Goal: Task Accomplishment & Management: Use online tool/utility

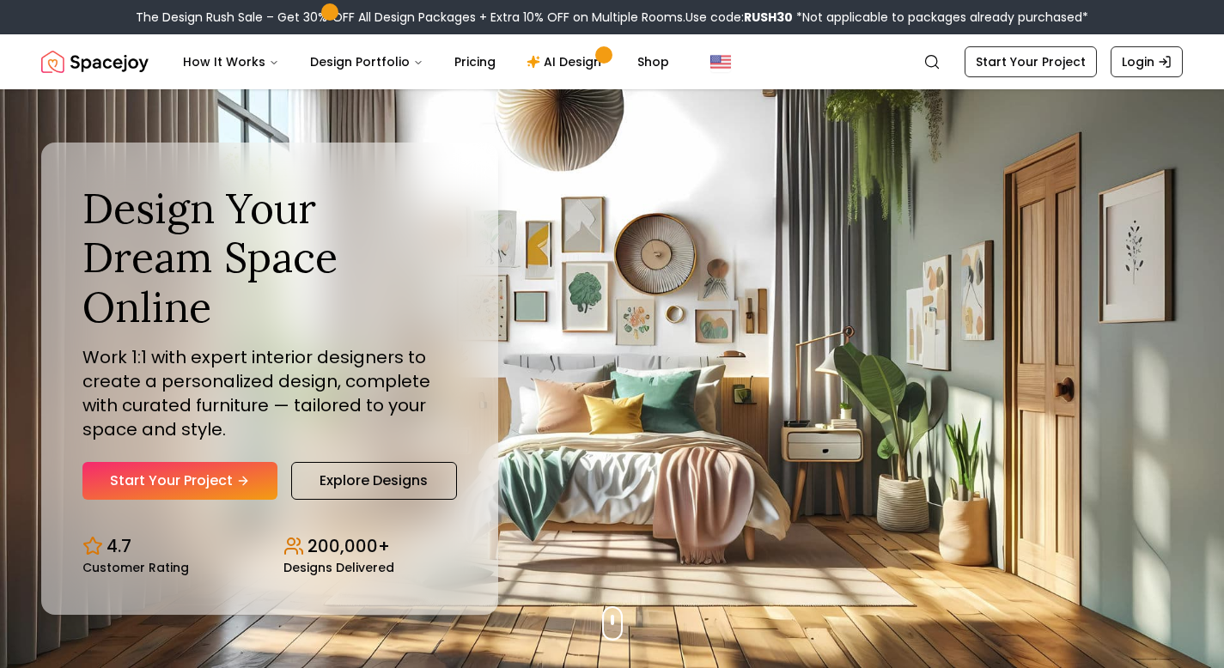
scroll to position [92, 0]
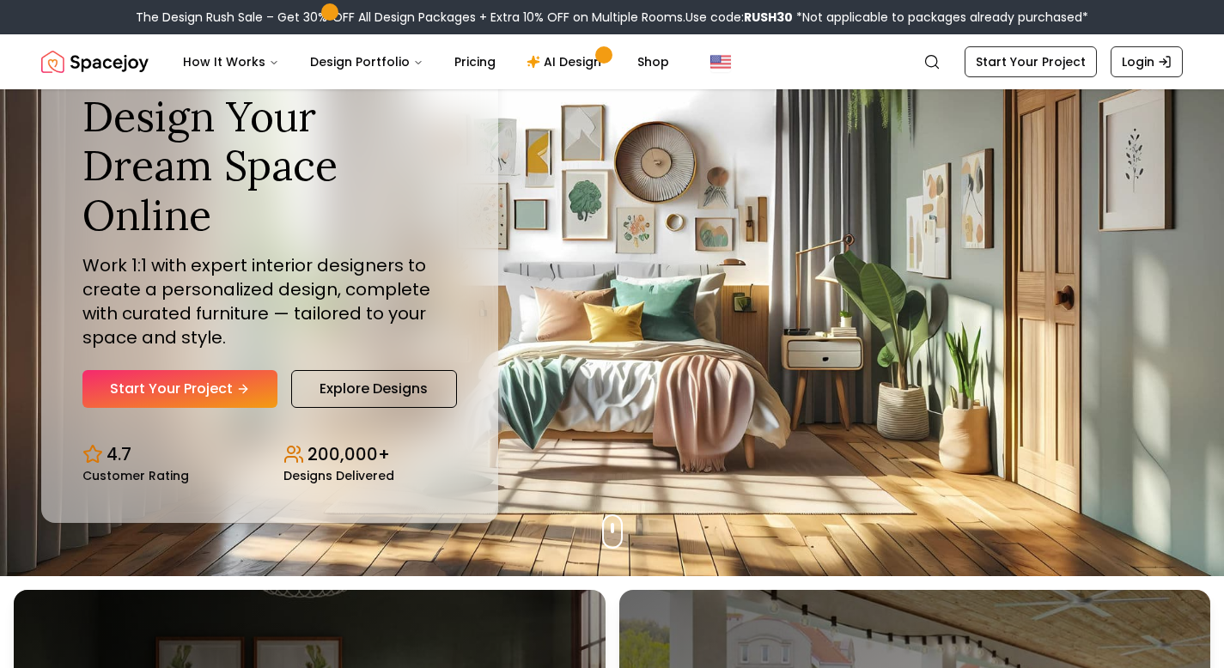
click at [620, 524] on div "Design Your Dream Space Online Work 1:1 with expert interior designers to creat…" at bounding box center [612, 286] width 1224 height 579
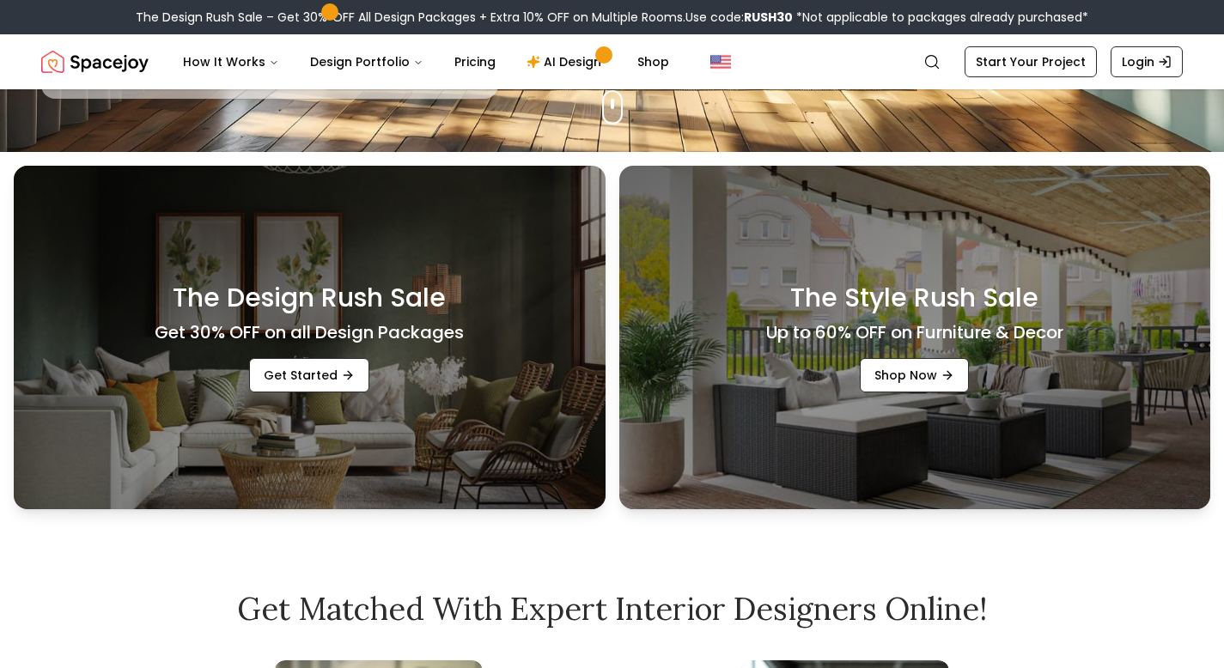
scroll to position [523, 0]
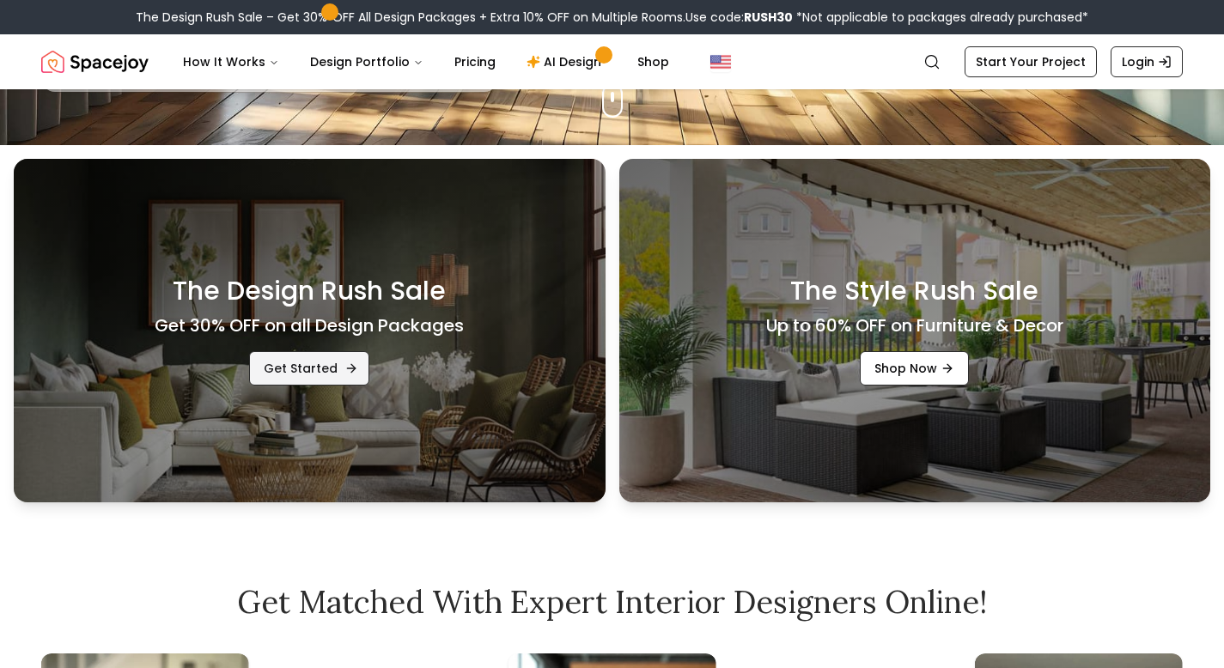
click at [301, 375] on link "Get Started" at bounding box center [309, 368] width 120 height 34
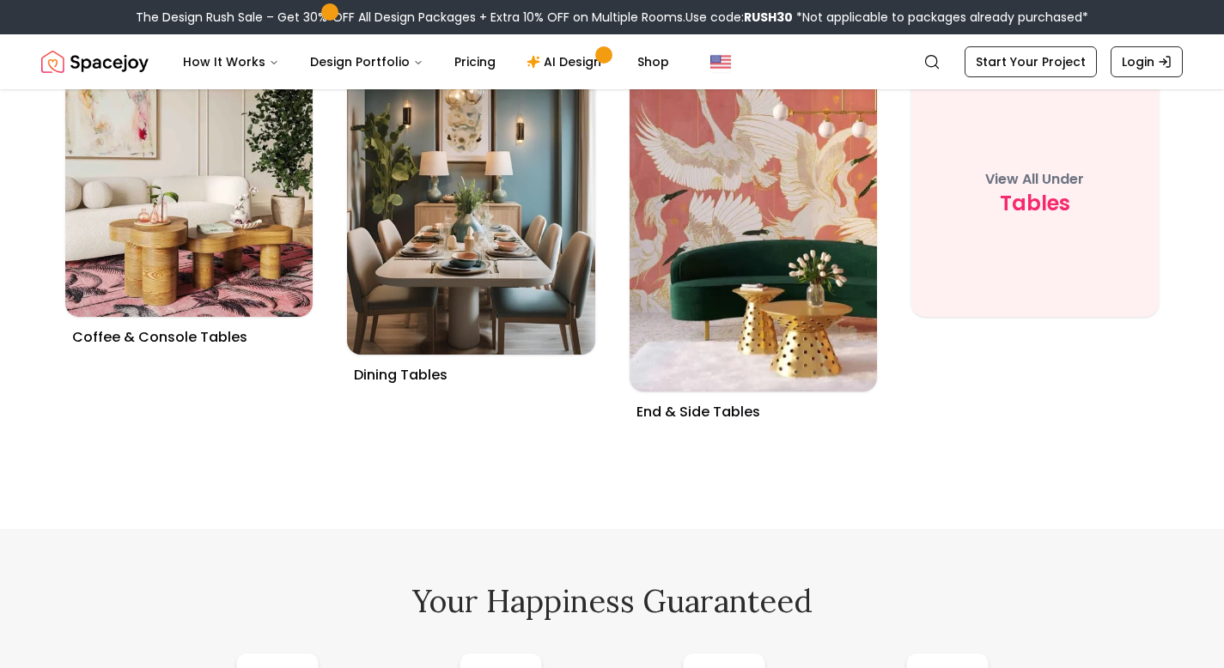
scroll to position [6301, 0]
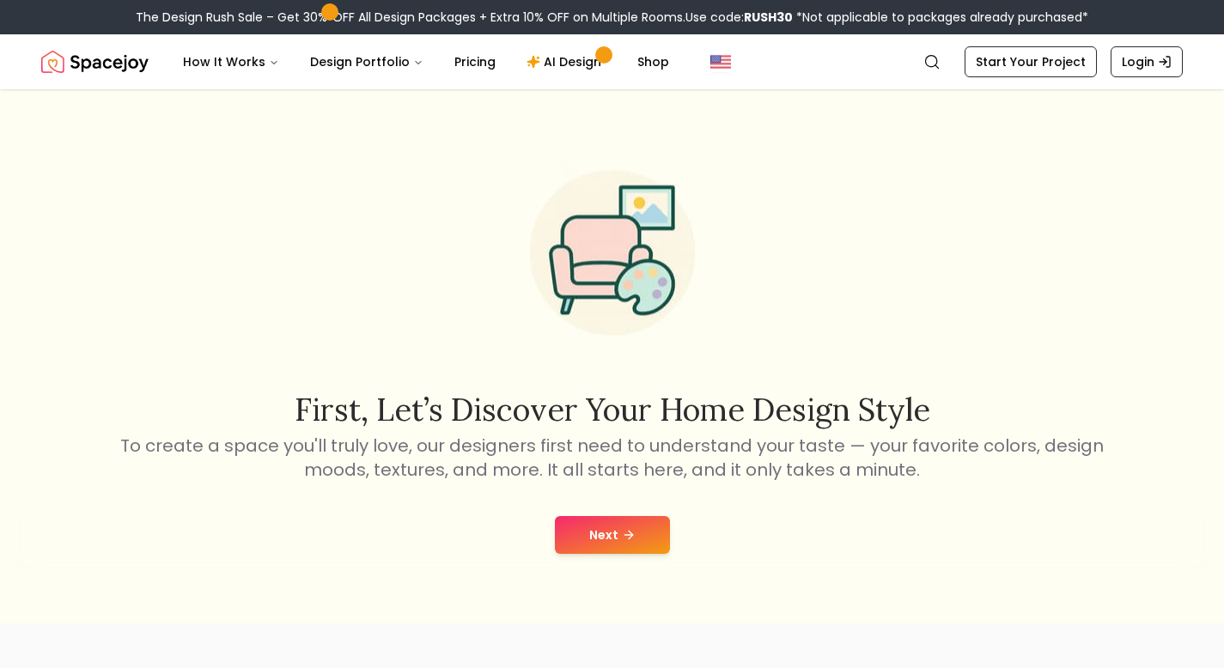
click at [610, 535] on button "Next" at bounding box center [612, 535] width 115 height 38
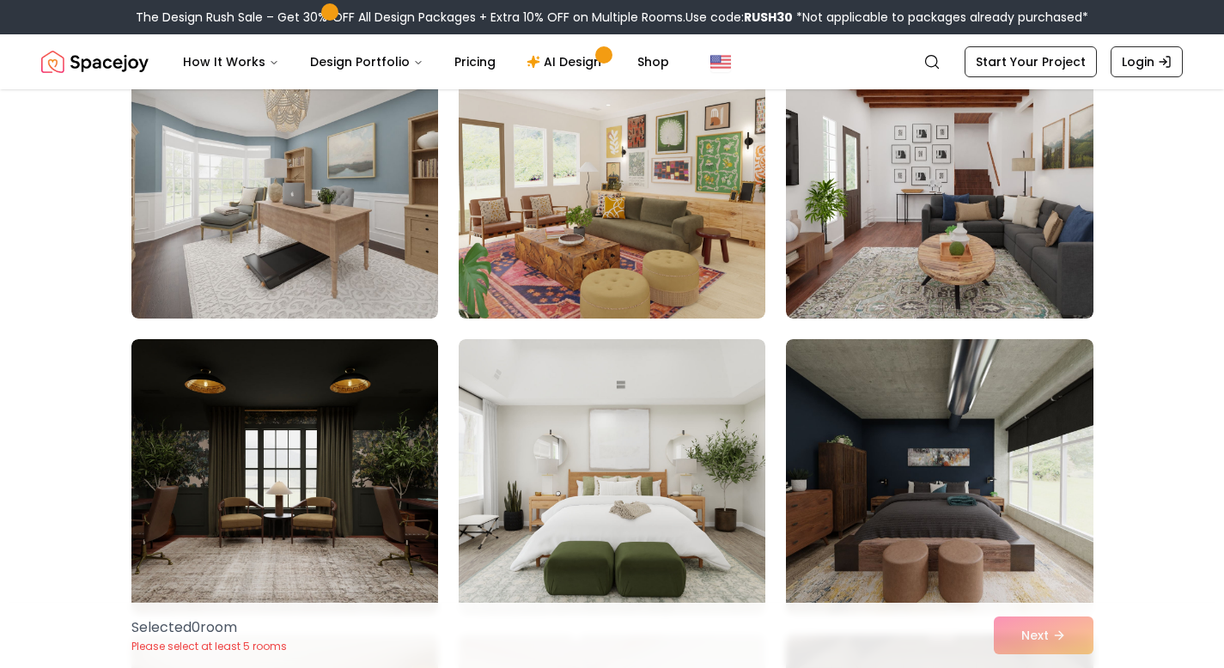
scroll to position [6681, 0]
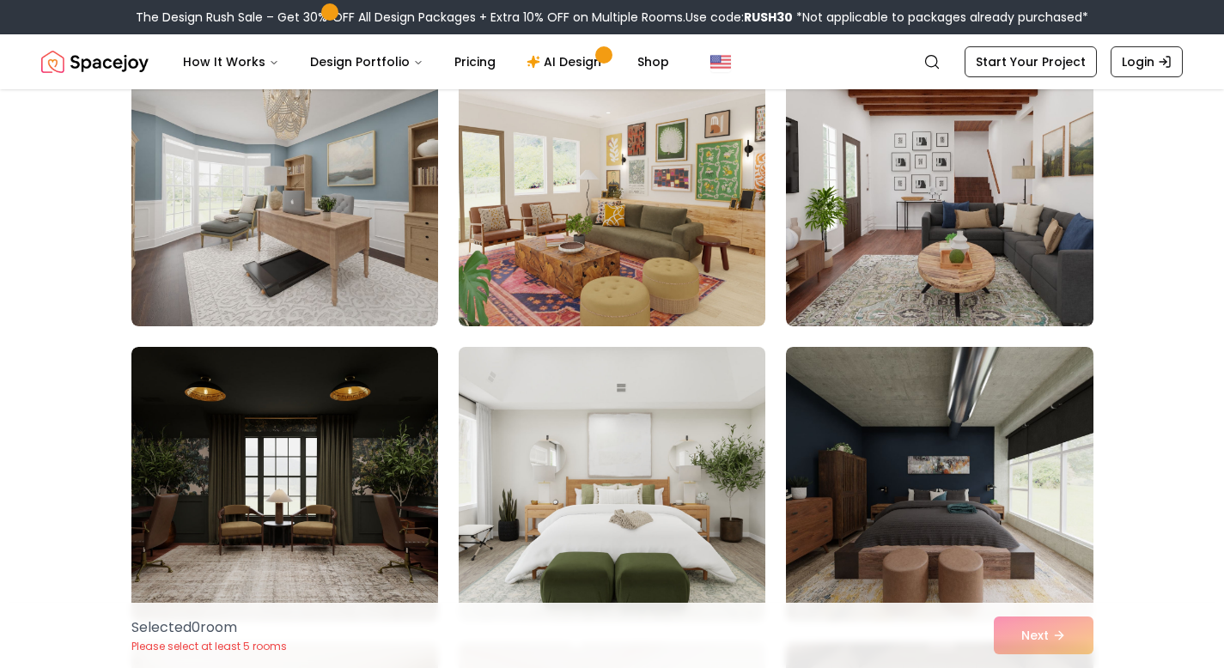
click at [593, 443] on img at bounding box center [612, 484] width 322 height 289
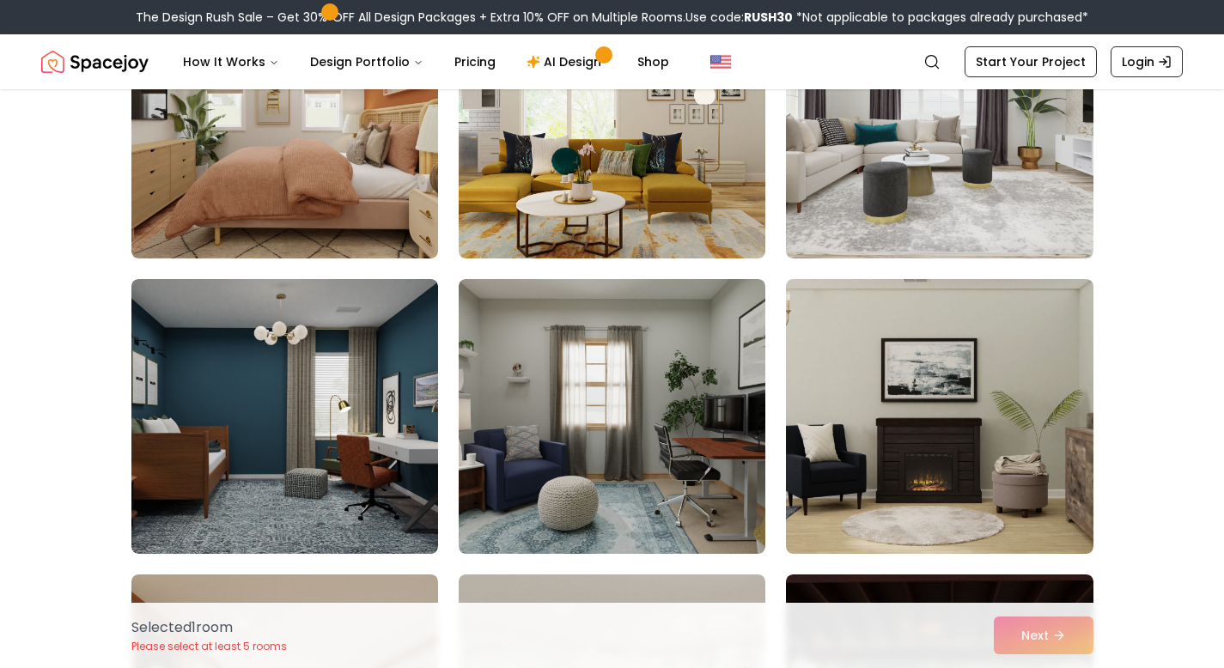
scroll to position [0, 0]
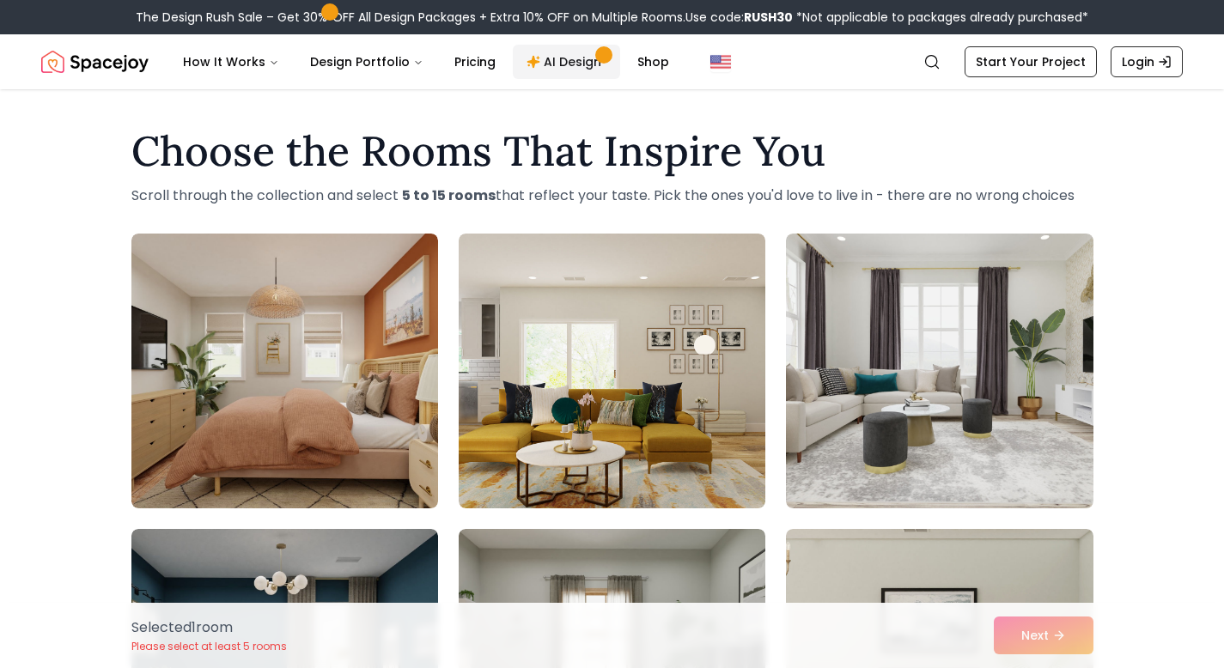
click at [558, 58] on link "AI Design" at bounding box center [566, 62] width 107 height 34
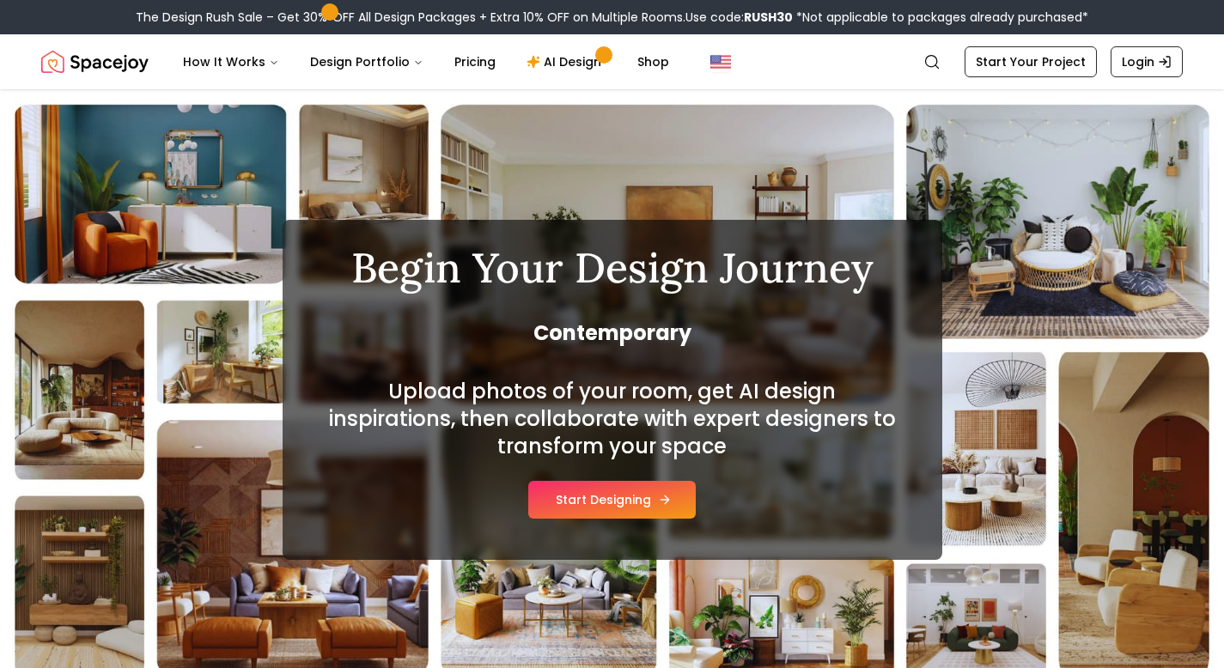
click at [600, 498] on button "Start Designing" at bounding box center [611, 500] width 167 height 38
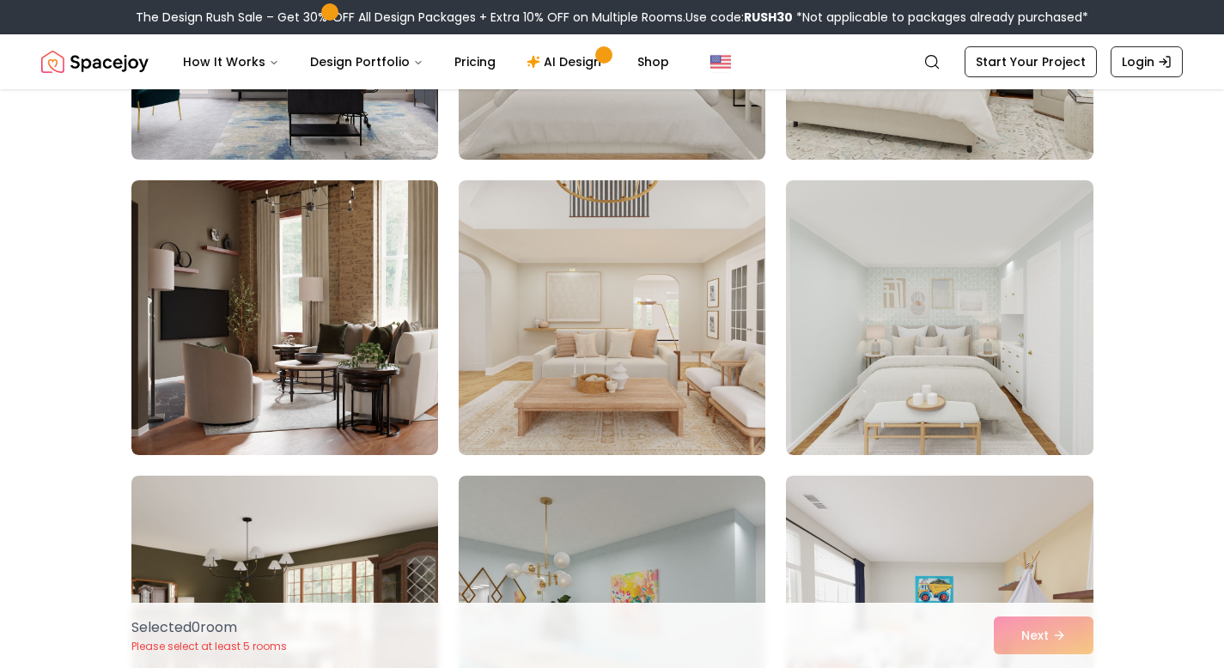
scroll to position [603, 0]
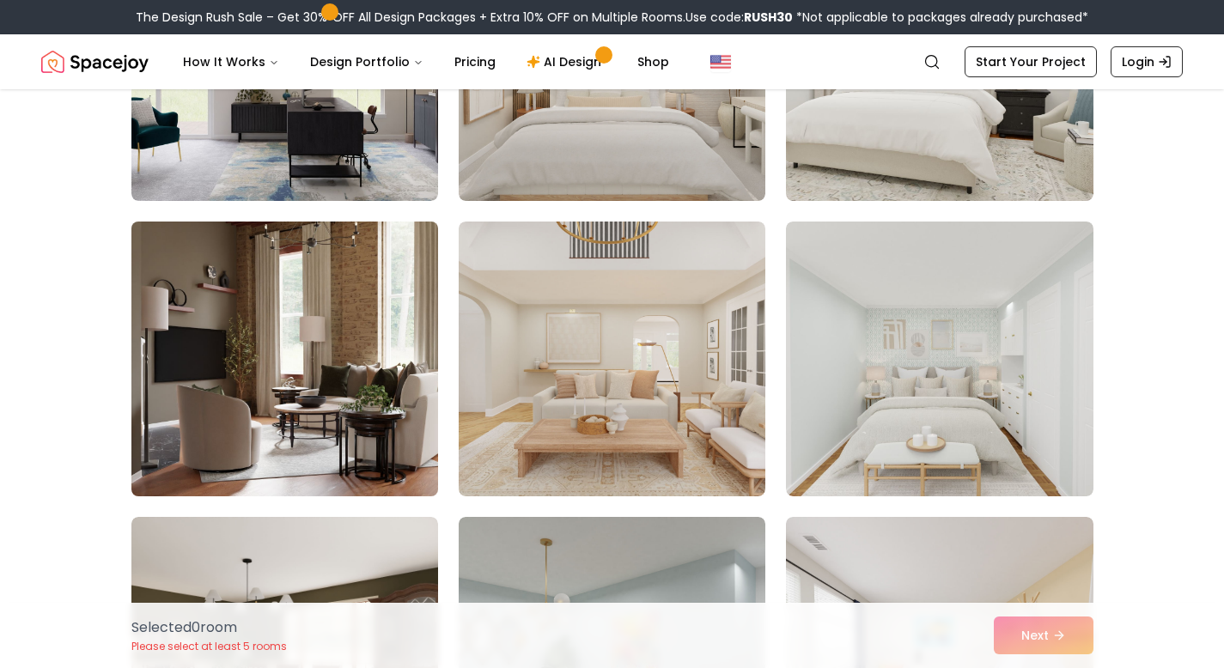
click at [349, 396] on img at bounding box center [285, 359] width 322 height 289
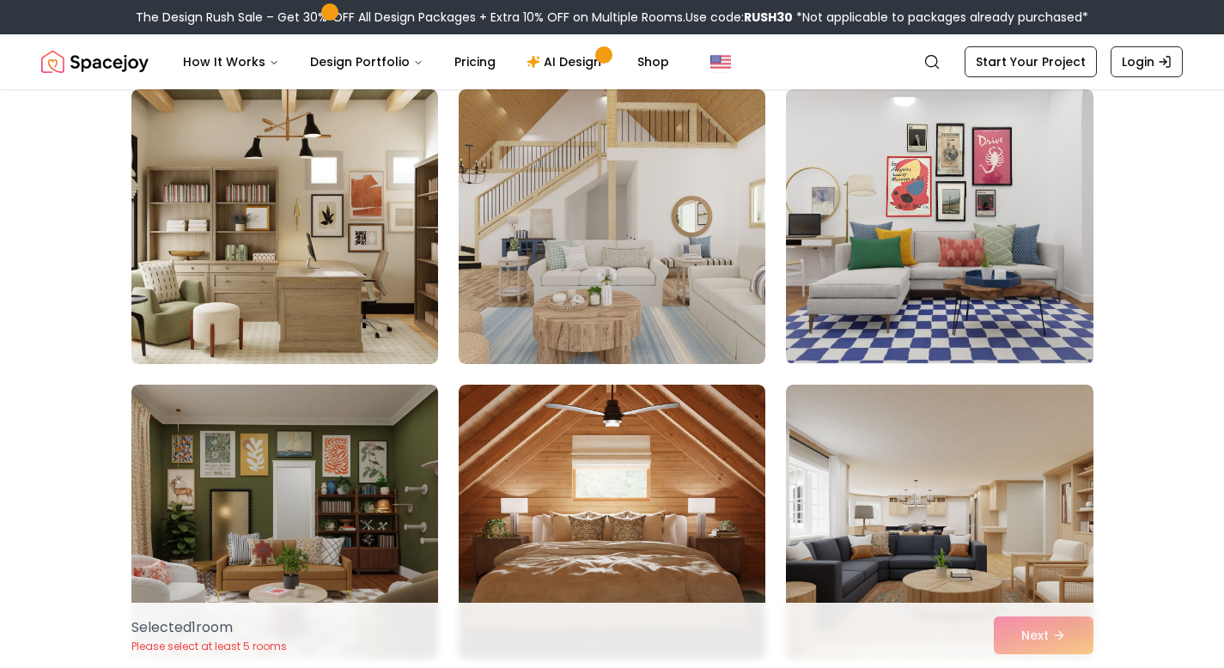
scroll to position [1624, 0]
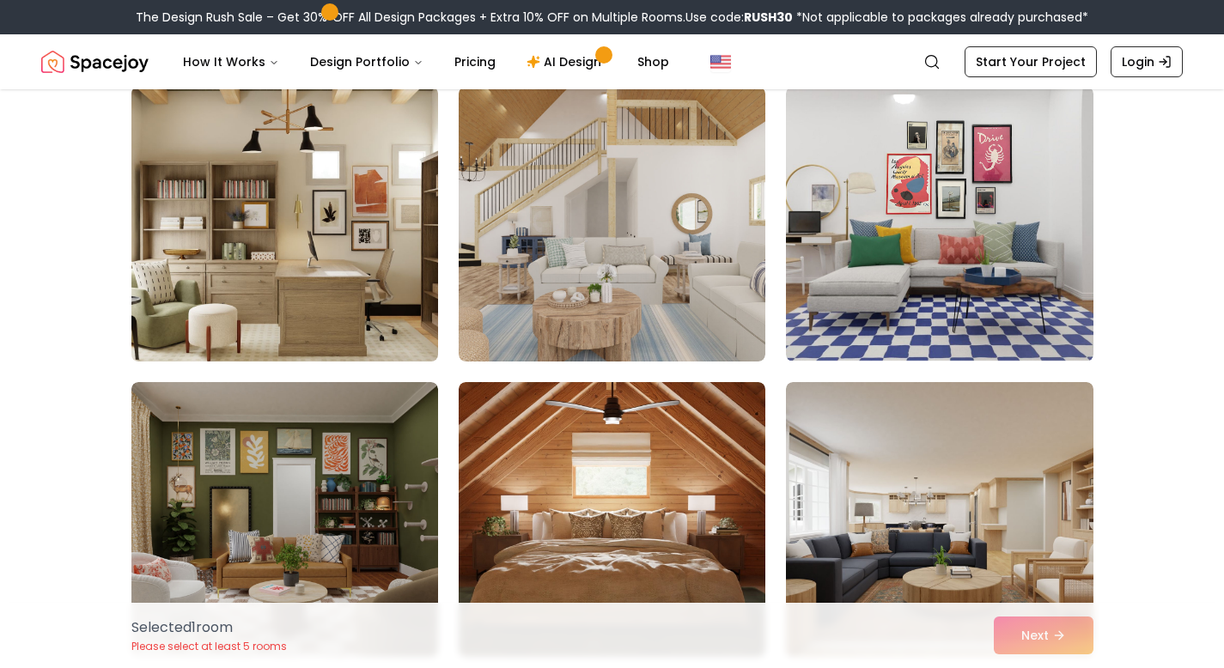
click at [237, 268] on img at bounding box center [285, 224] width 322 height 289
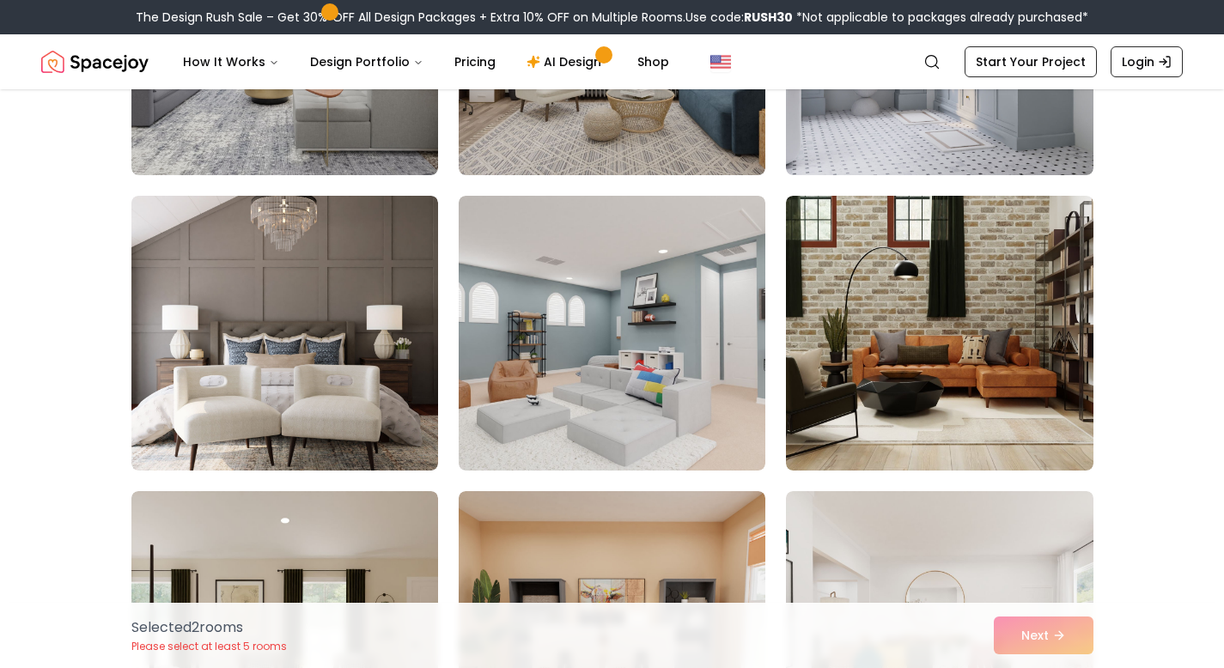
scroll to position [4769, 0]
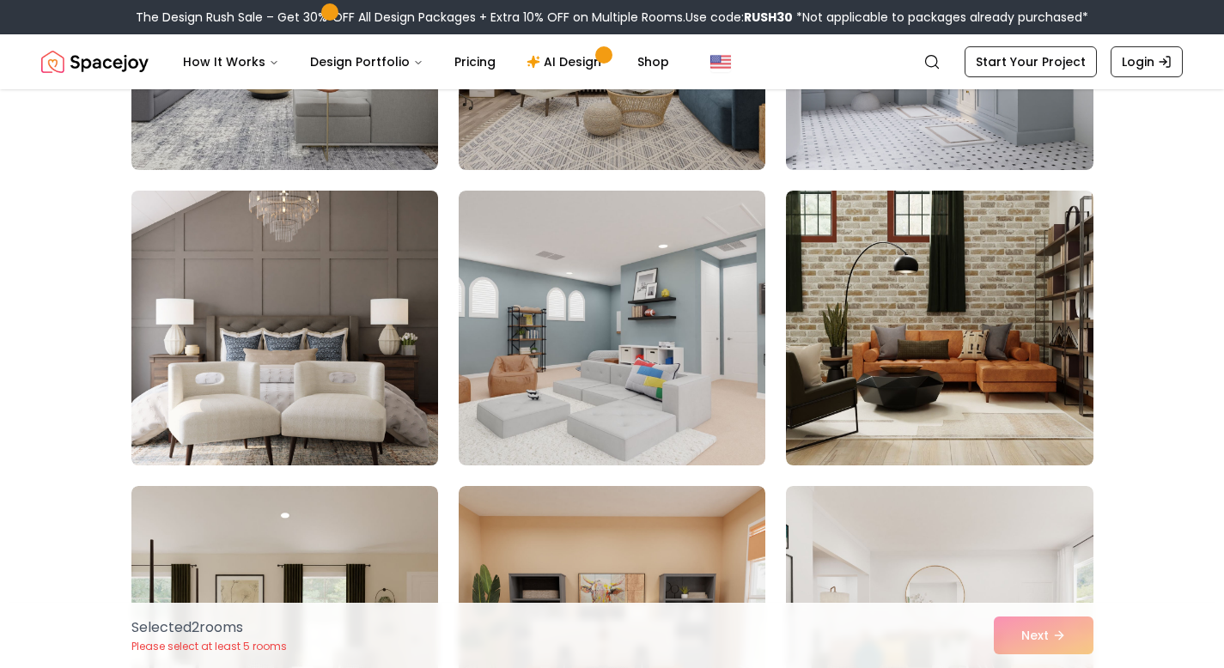
click at [268, 391] on img at bounding box center [285, 328] width 322 height 289
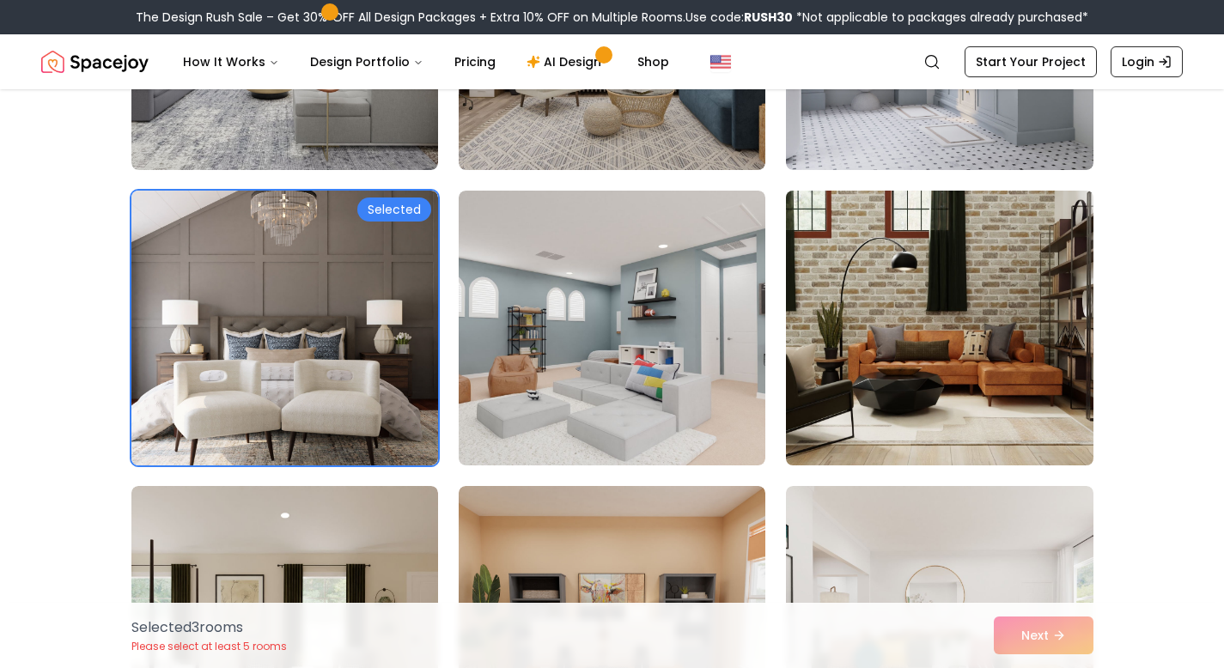
click at [945, 346] on img at bounding box center [939, 328] width 322 height 289
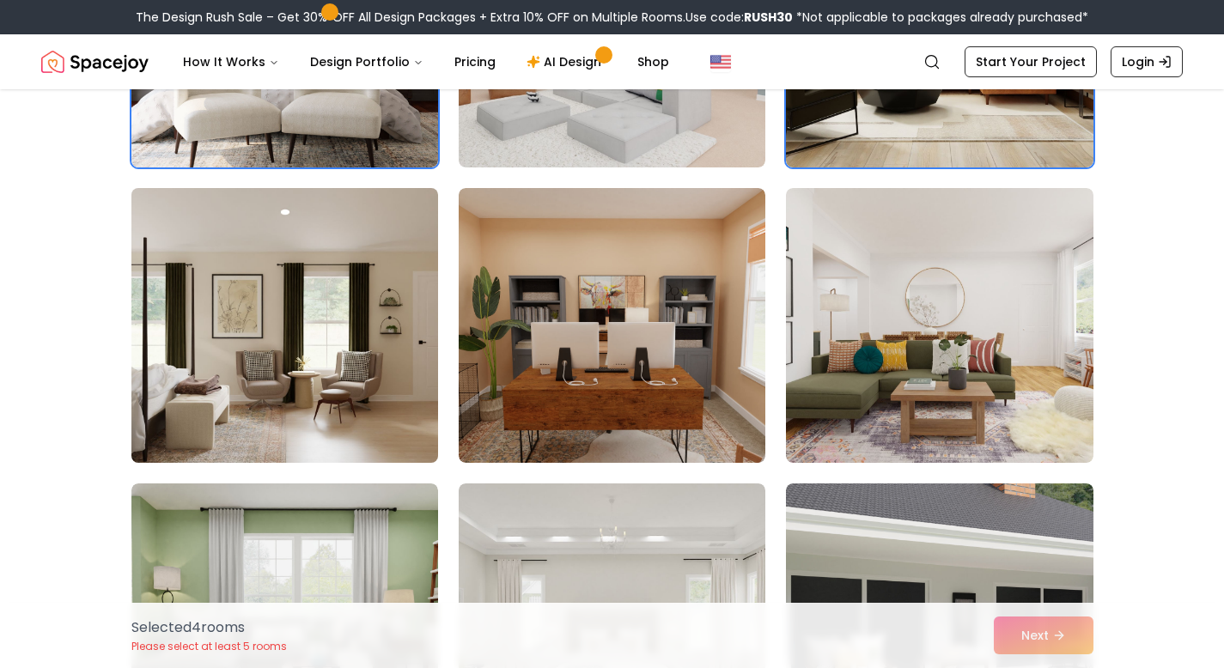
scroll to position [5072, 0]
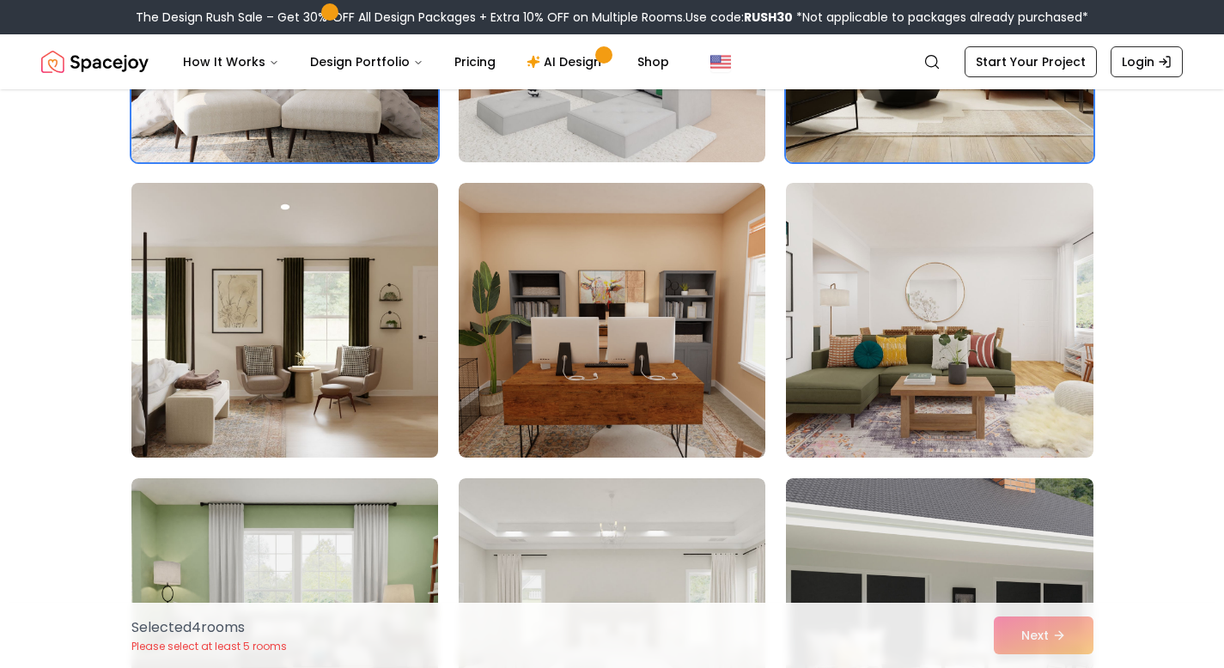
click at [248, 311] on img at bounding box center [285, 320] width 322 height 289
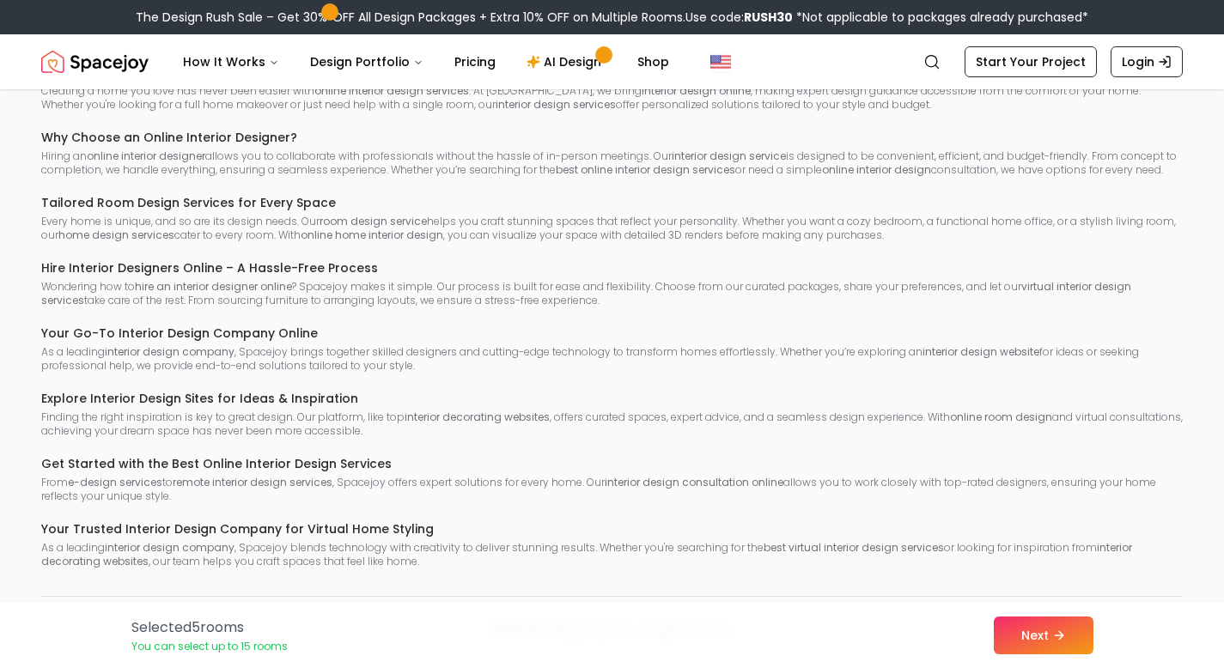
scroll to position [10800, 0]
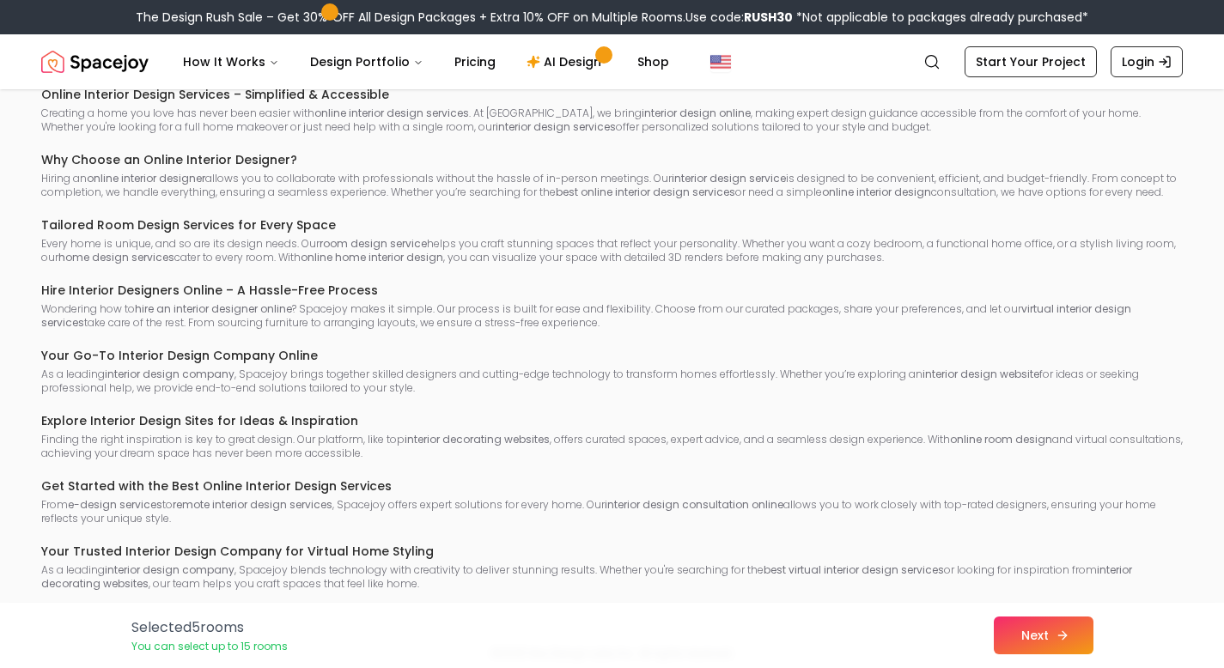
click at [1024, 629] on button "Next" at bounding box center [1044, 636] width 100 height 38
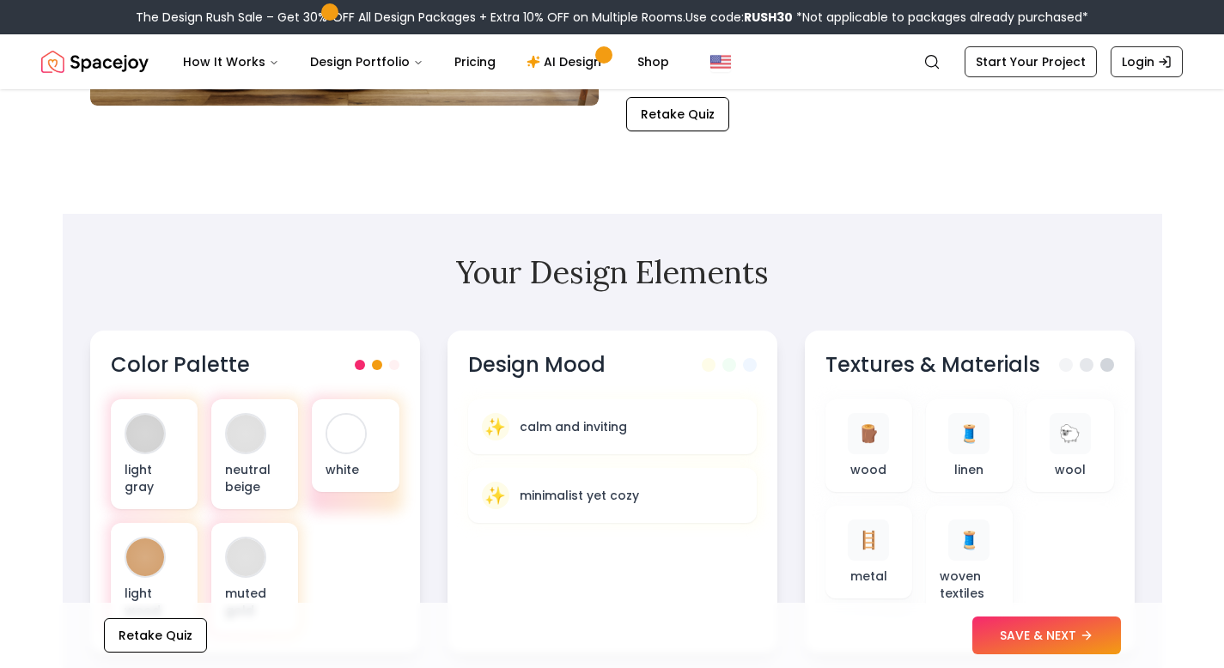
scroll to position [423, 0]
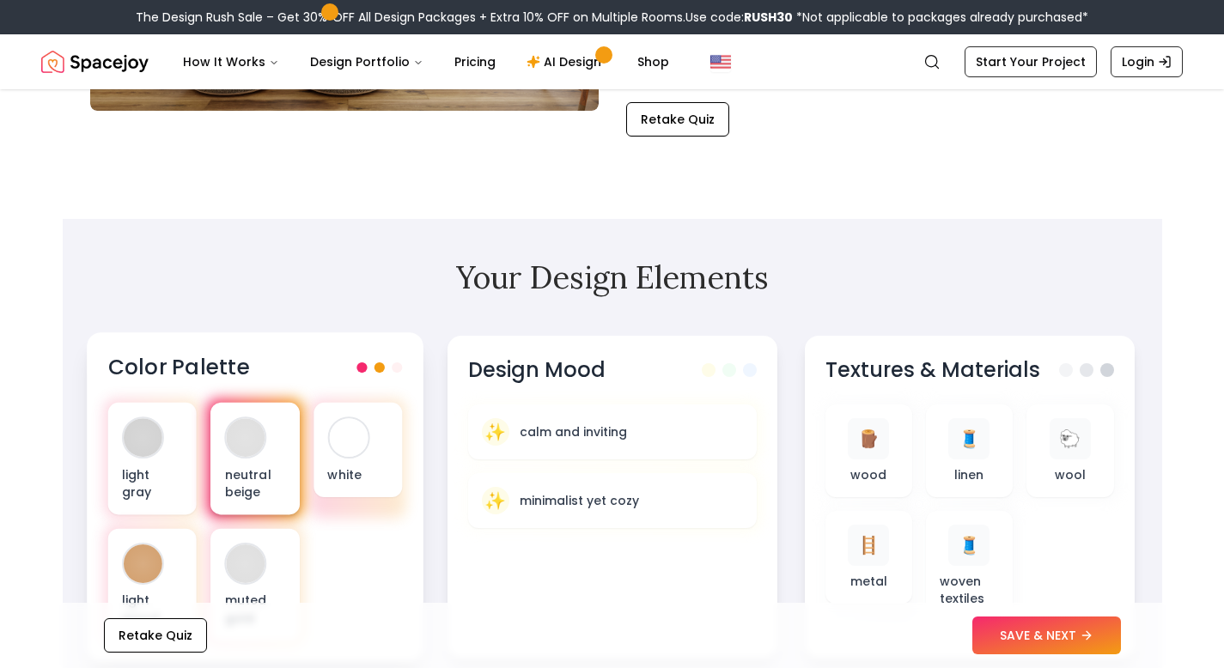
click at [250, 462] on div "neutral beige" at bounding box center [254, 459] width 88 height 112
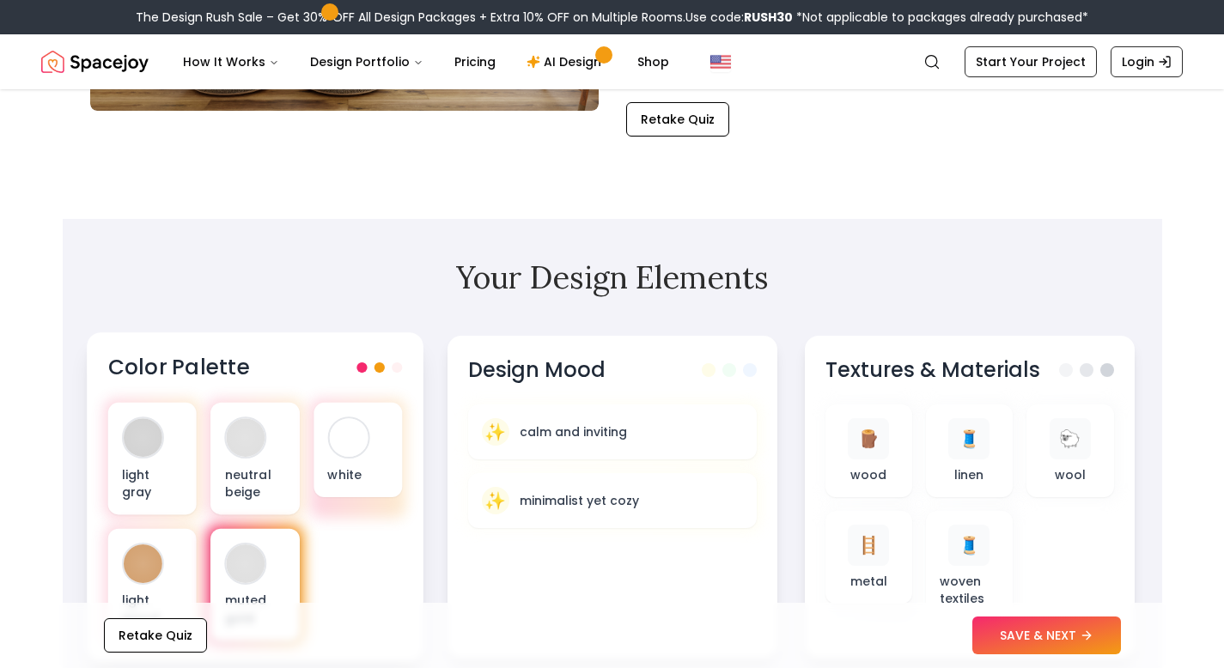
click at [250, 579] on div at bounding box center [245, 563] width 39 height 39
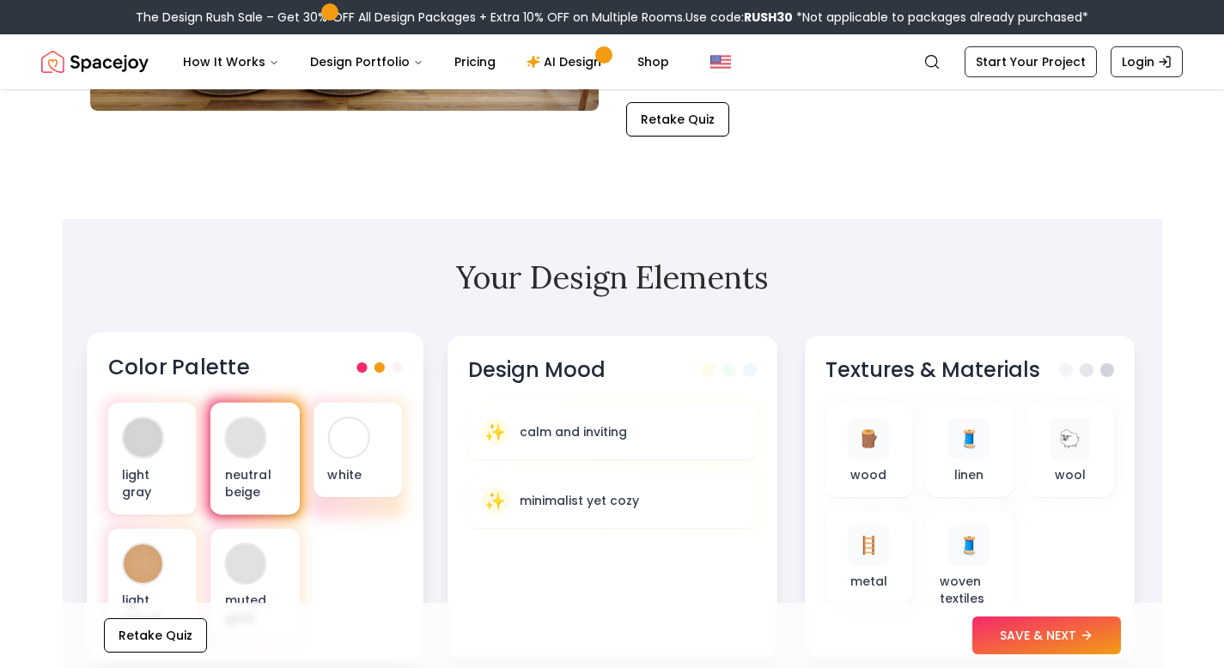
click at [260, 499] on p "neutral beige" at bounding box center [254, 482] width 61 height 35
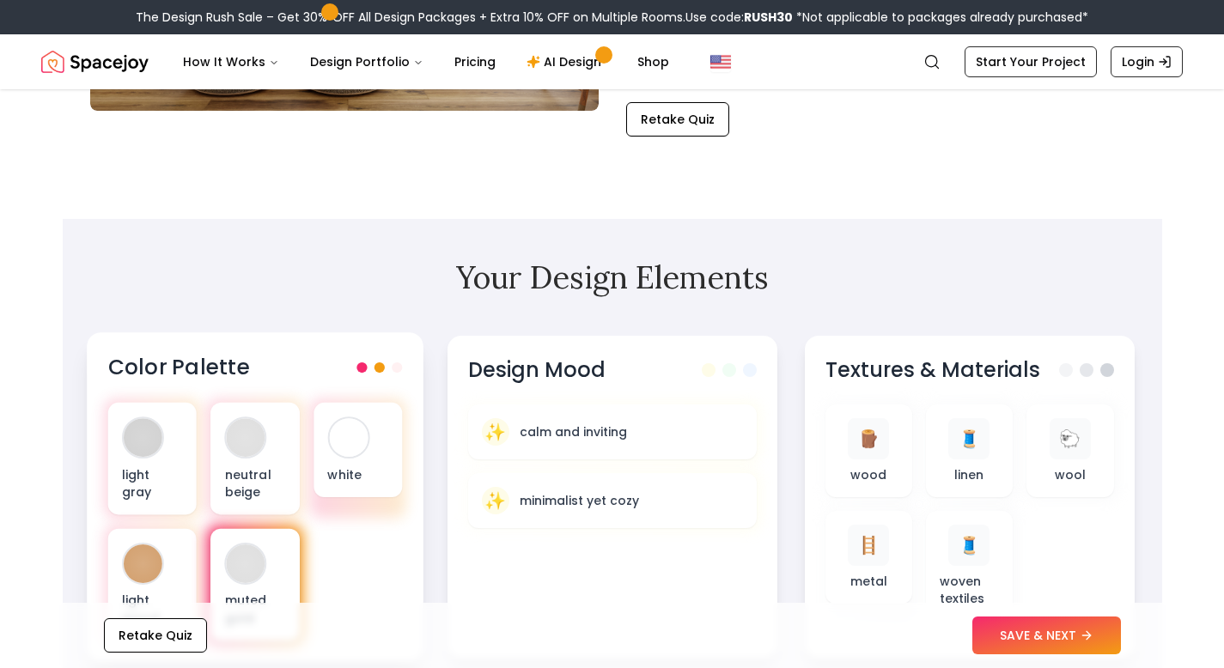
click at [246, 562] on div at bounding box center [245, 563] width 39 height 39
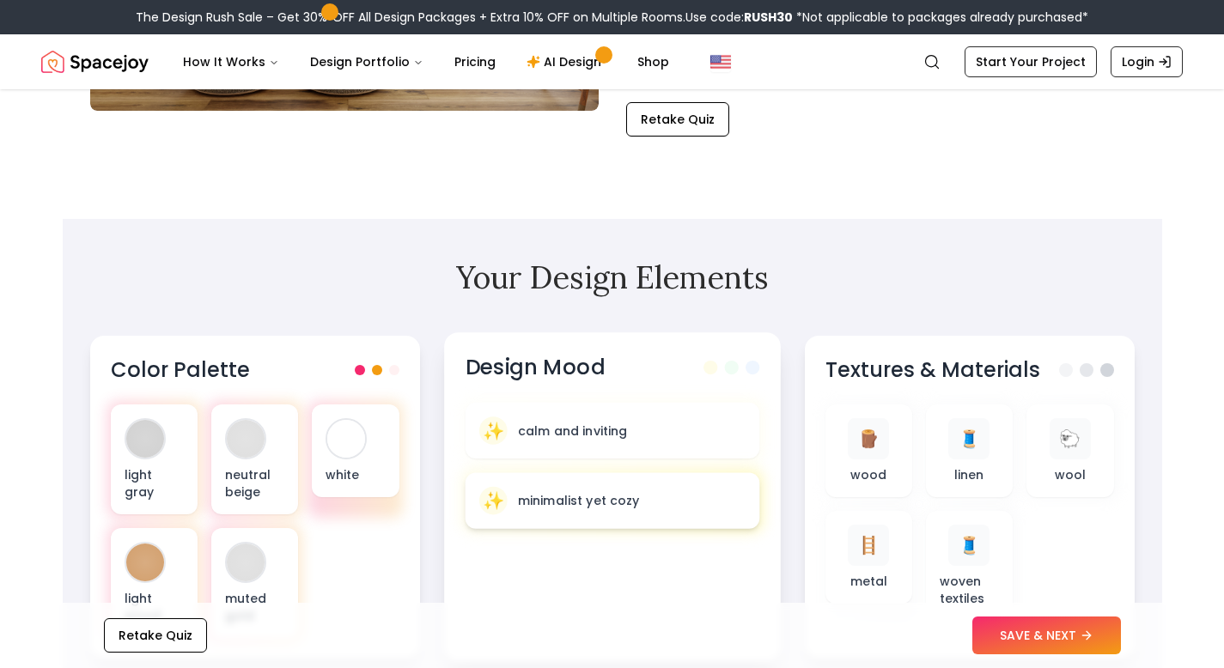
click at [546, 508] on p "minimalist yet cozy" at bounding box center [578, 500] width 122 height 17
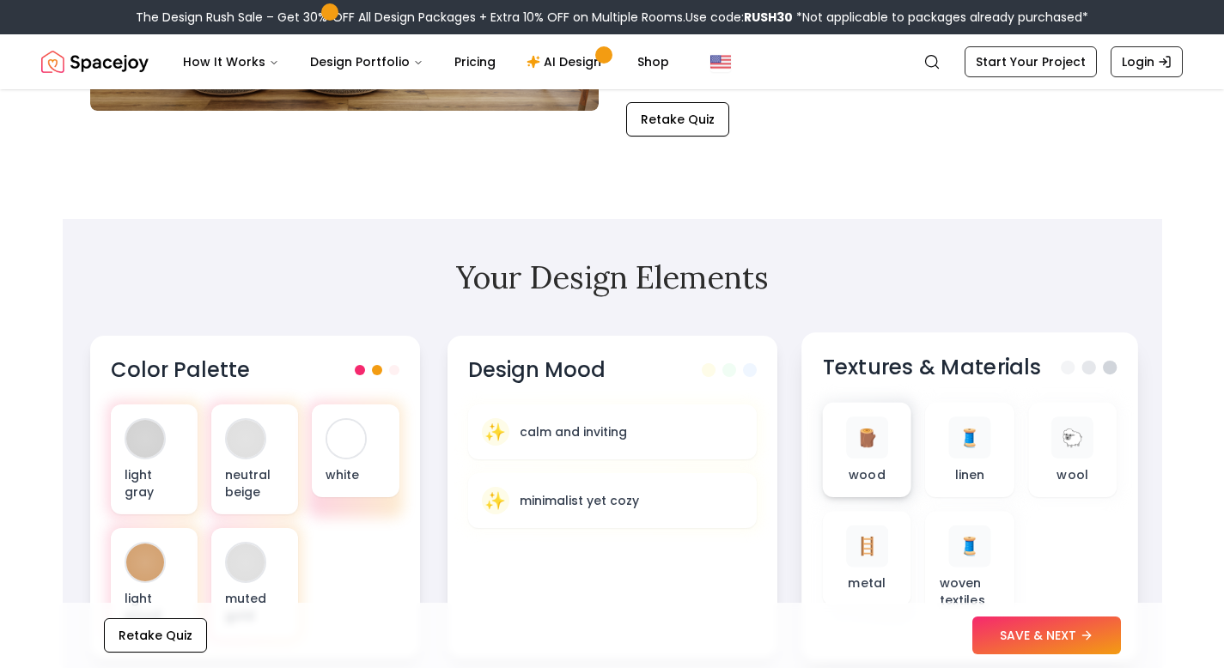
click at [887, 463] on div "🪵 wood" at bounding box center [866, 449] width 61 height 67
click at [1050, 648] on button "SAVE & NEXT" at bounding box center [1046, 636] width 149 height 38
